Goal: Transaction & Acquisition: Purchase product/service

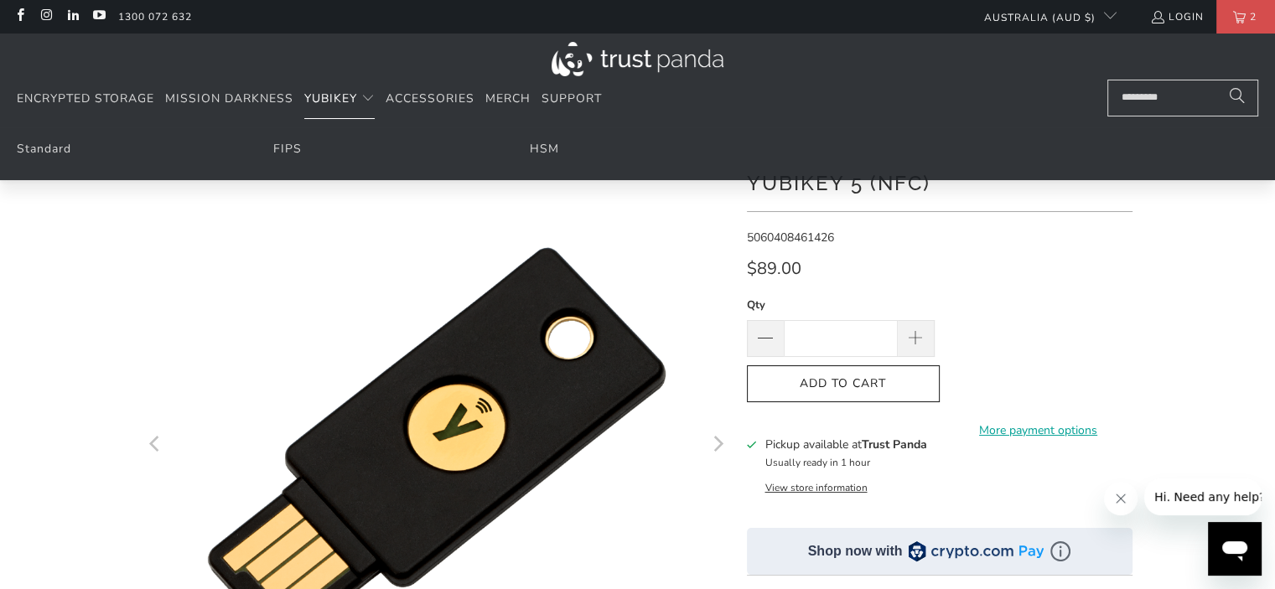
click at [341, 110] on summary "YubiKey" at bounding box center [339, 99] width 70 height 39
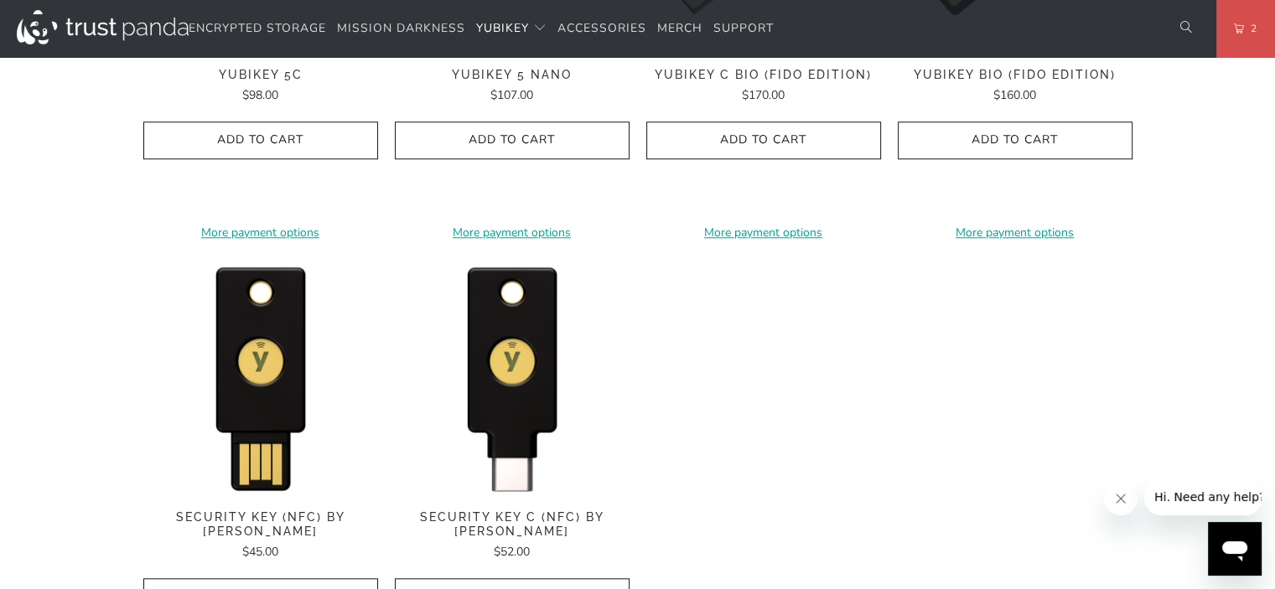
scroll to position [1031, 0]
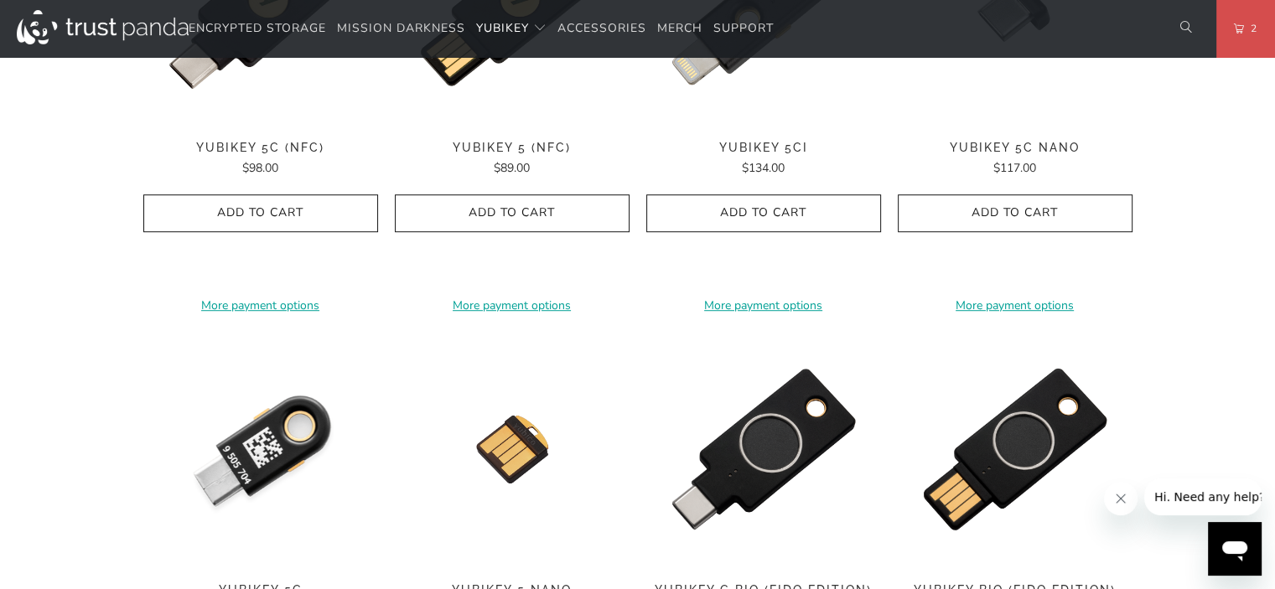
click at [288, 439] on img at bounding box center [260, 449] width 235 height 235
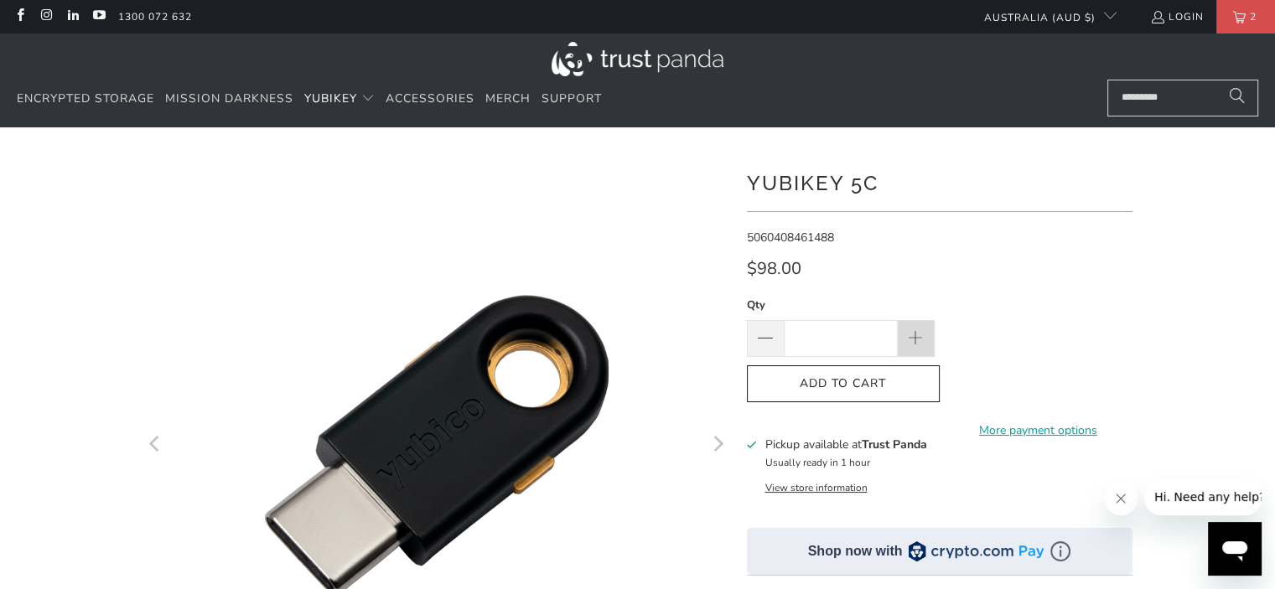
click at [919, 335] on span at bounding box center [915, 339] width 18 height 18
type input "*"
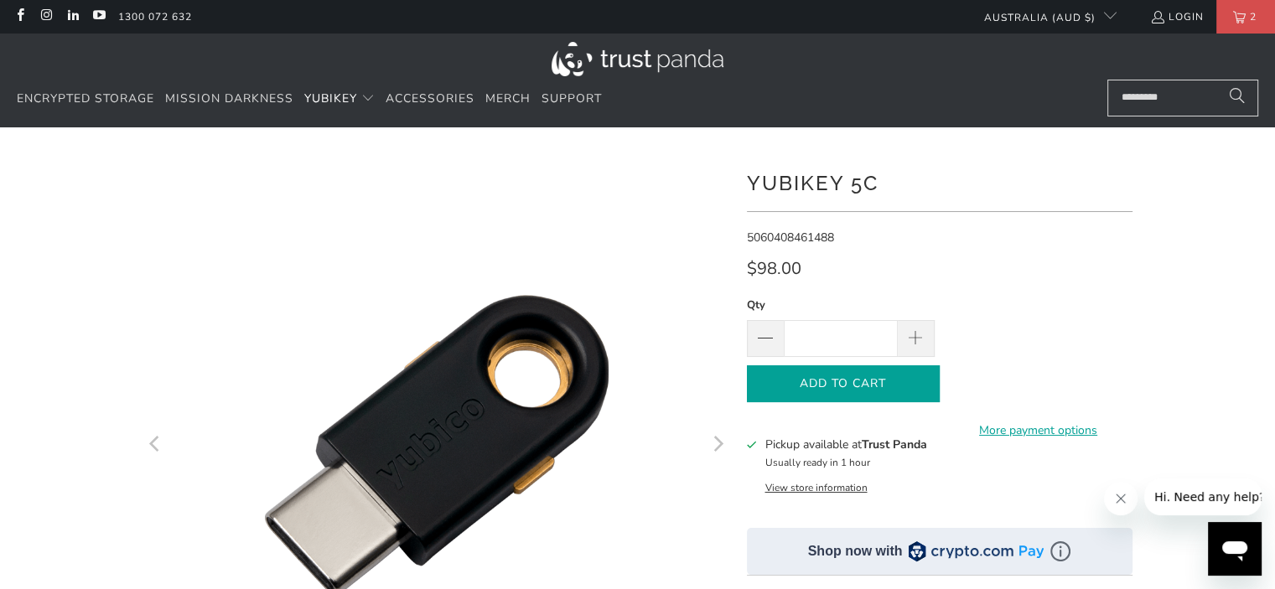
click at [850, 381] on icon "button" at bounding box center [843, 384] width 27 height 27
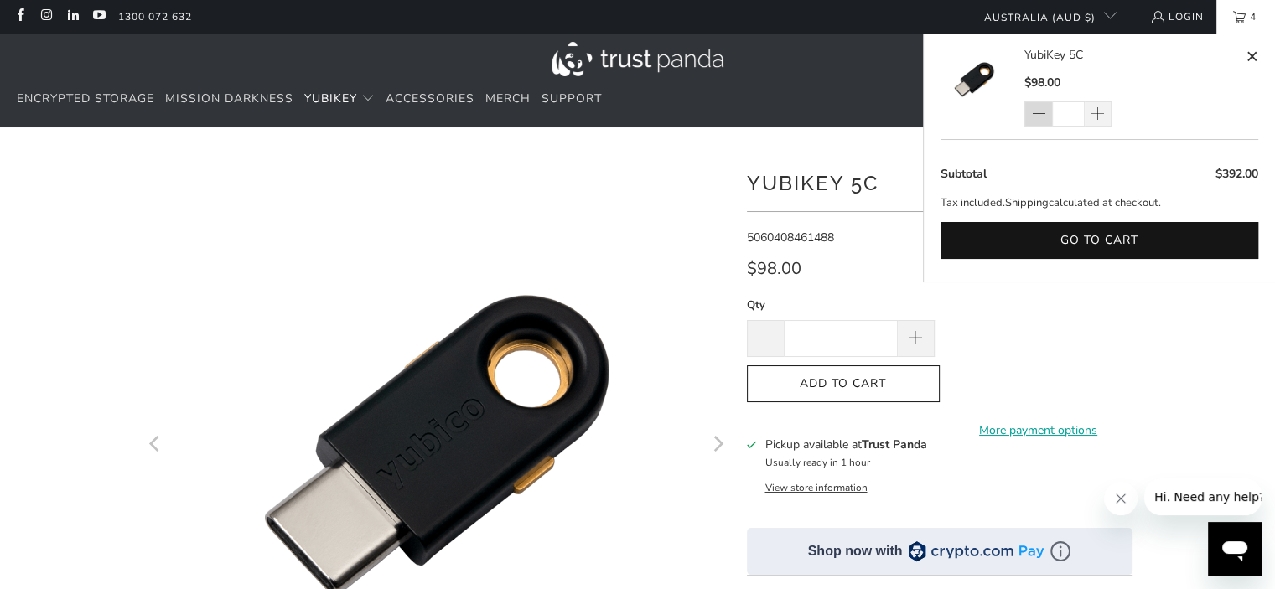
click at [1040, 120] on span at bounding box center [1037, 114] width 14 height 17
type input "*"
click at [1040, 120] on div "*" at bounding box center [1079, 113] width 109 height 25
click at [1036, 113] on span at bounding box center [1037, 114] width 14 height 17
type input "*"
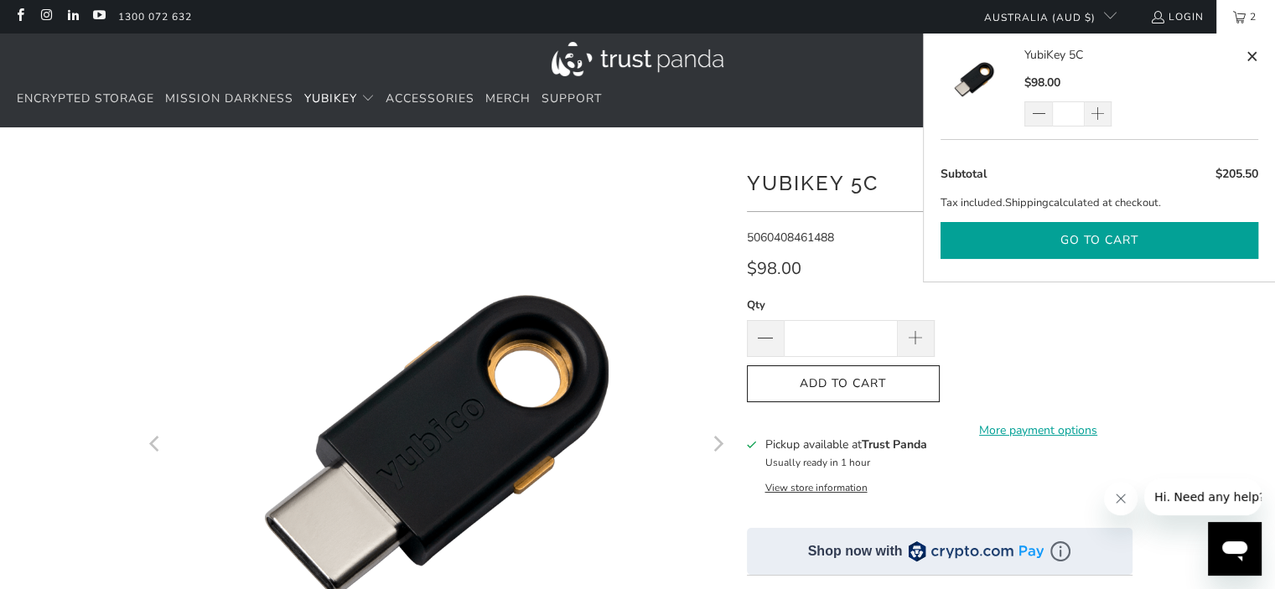
click at [1108, 238] on button "Go to cart" at bounding box center [1100, 241] width 318 height 38
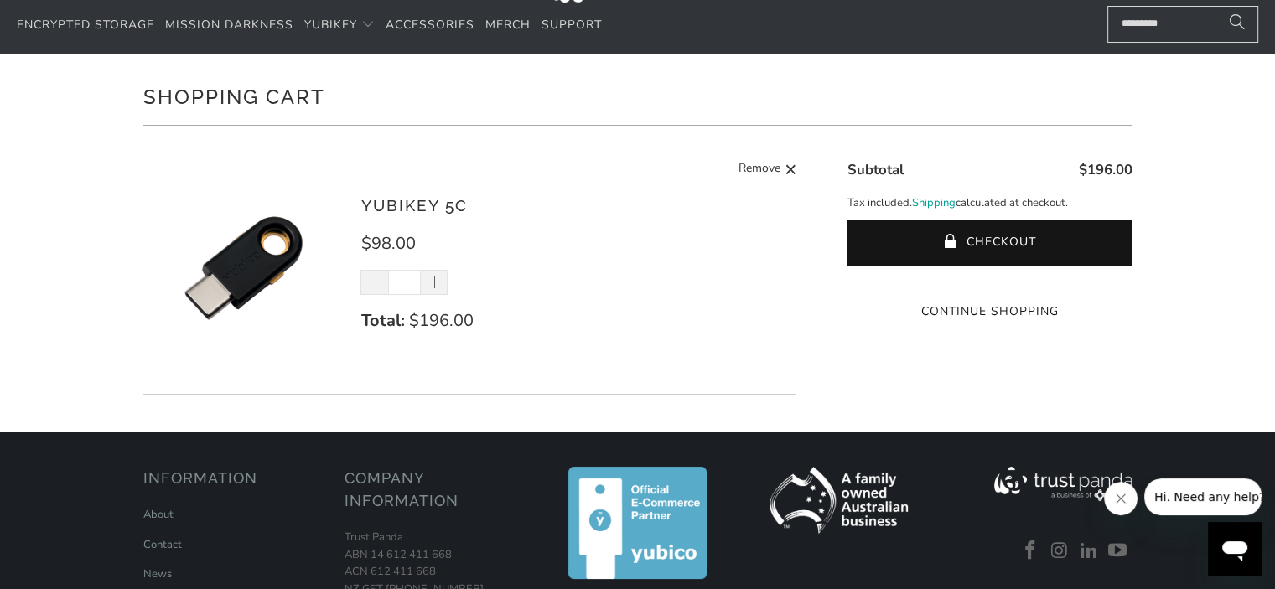
scroll to position [101, 0]
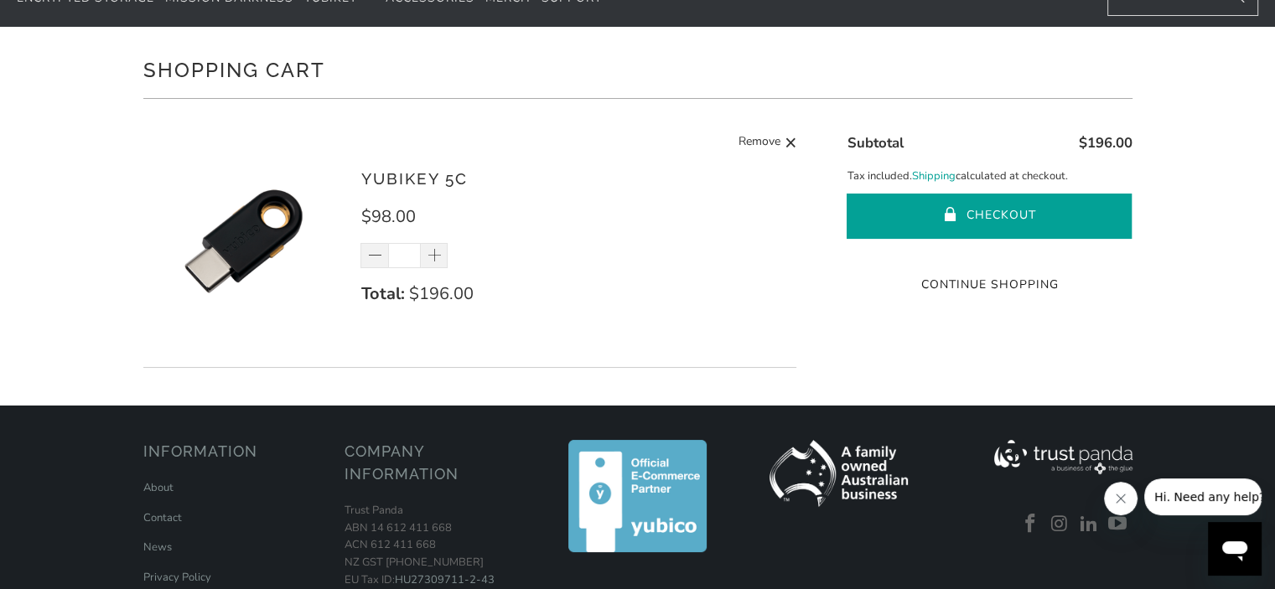
click at [971, 214] on button "Checkout" at bounding box center [989, 216] width 285 height 45
